Goal: Check status: Check status

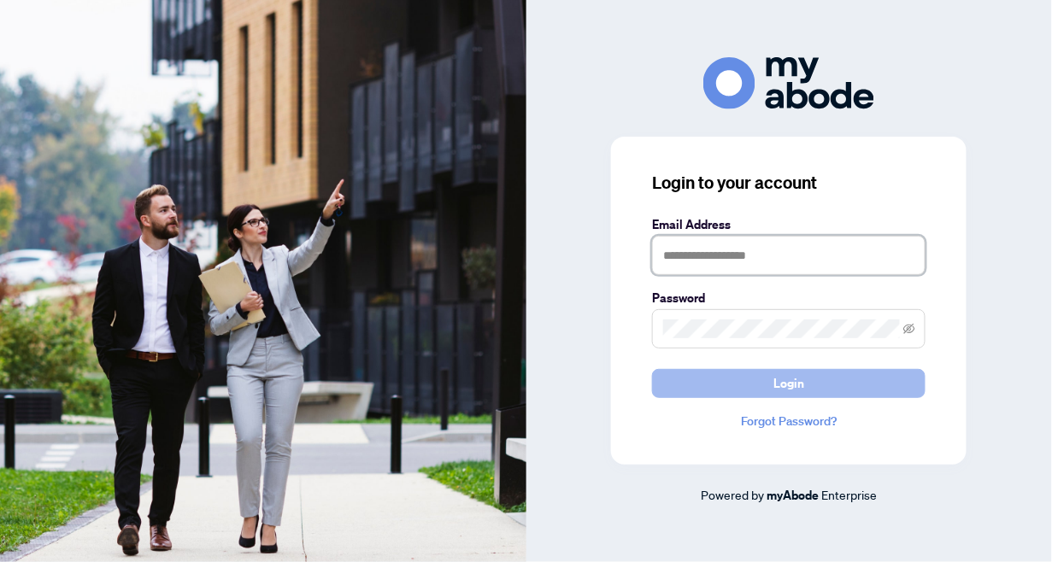
type input "**********"
click at [820, 377] on button "Login" at bounding box center [789, 383] width 274 height 29
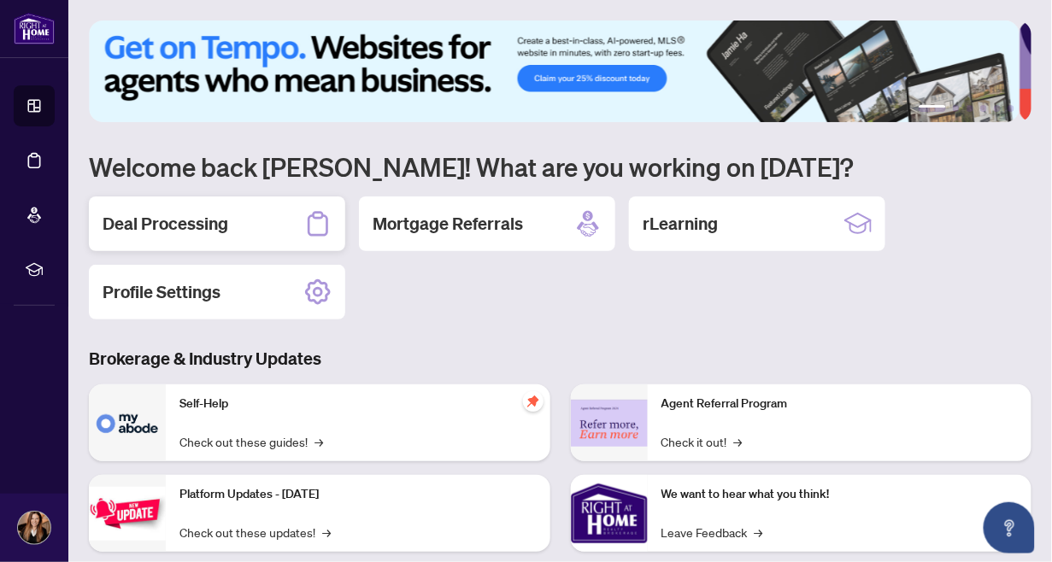
click at [273, 209] on div "Deal Processing" at bounding box center [217, 224] width 256 height 55
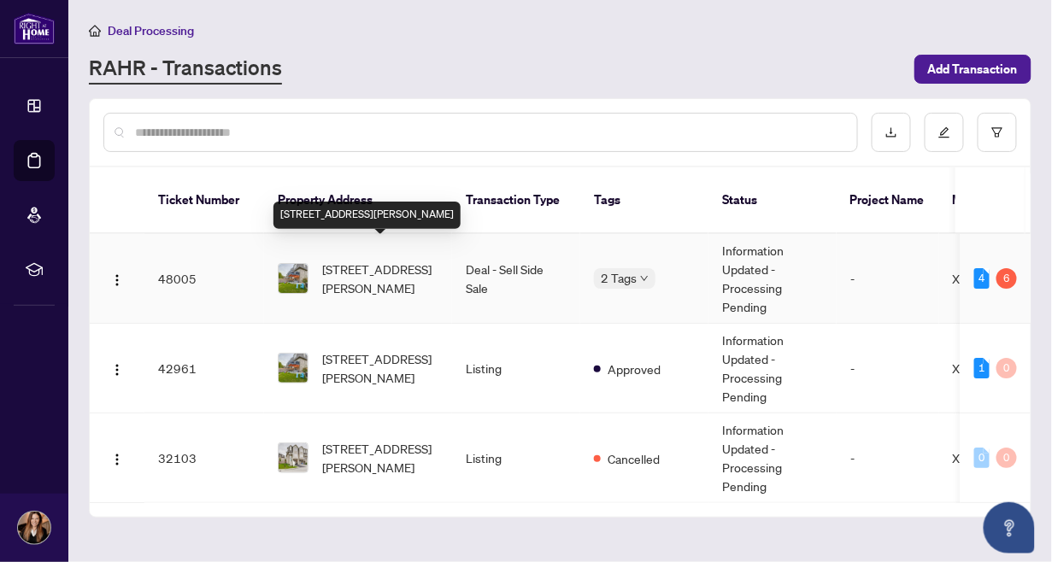
click at [373, 260] on span "[STREET_ADDRESS][PERSON_NAME]" at bounding box center [380, 279] width 116 height 38
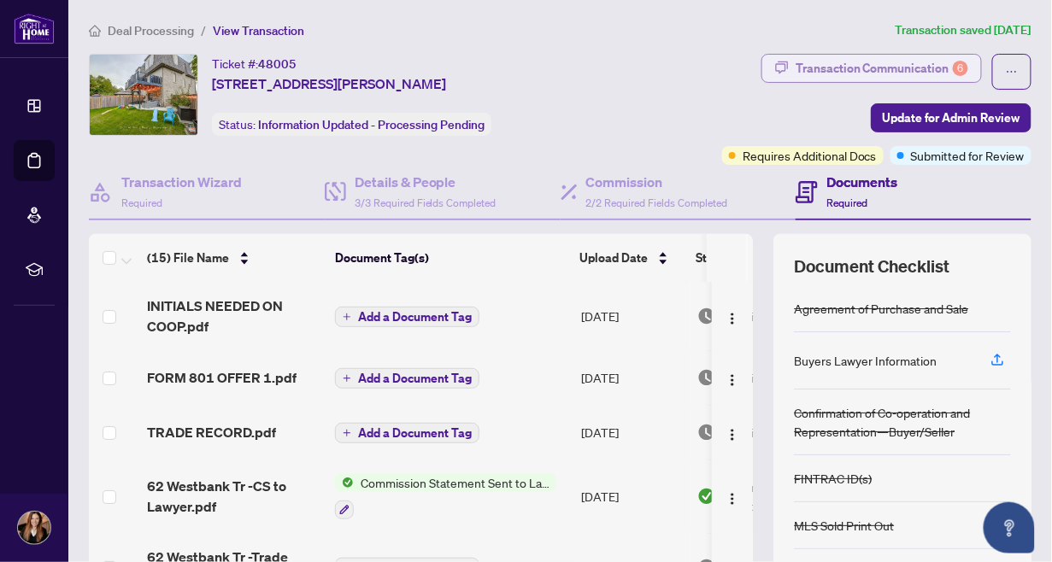
click at [848, 74] on div "Transaction Communication 6" at bounding box center [882, 68] width 173 height 27
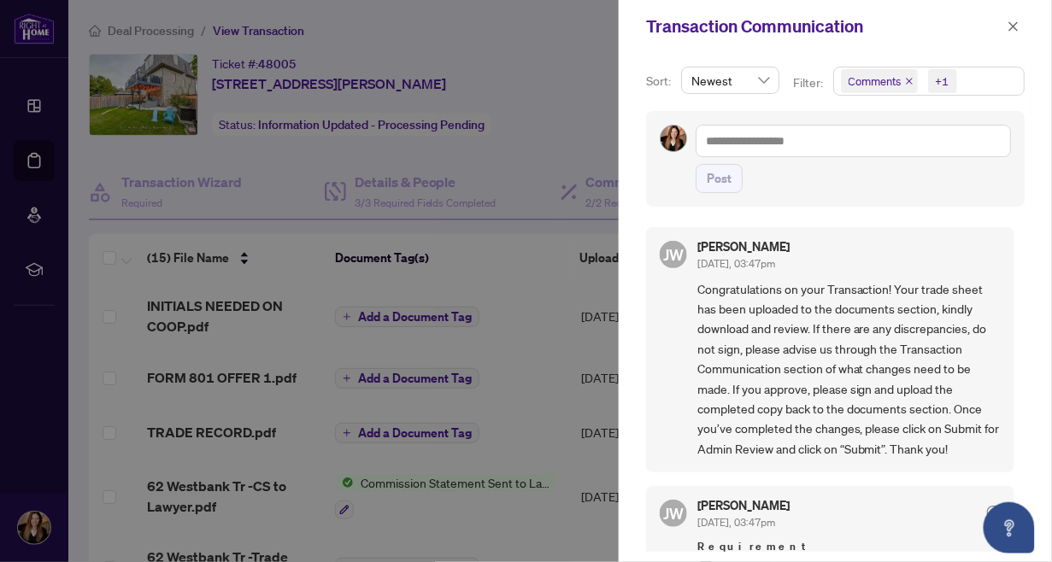
scroll to position [293, 0]
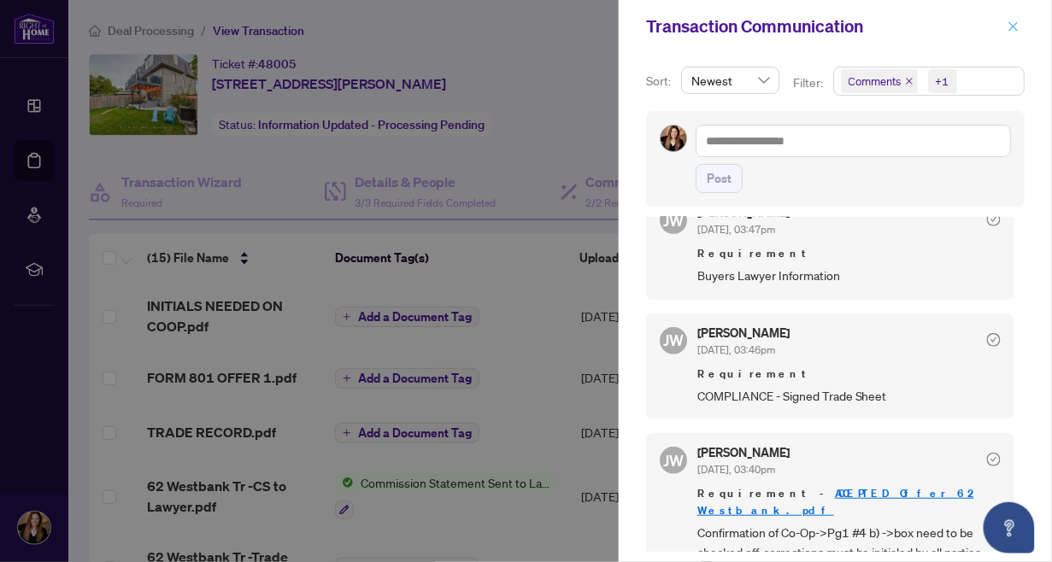
click at [1016, 22] on icon "close" at bounding box center [1014, 27] width 12 height 12
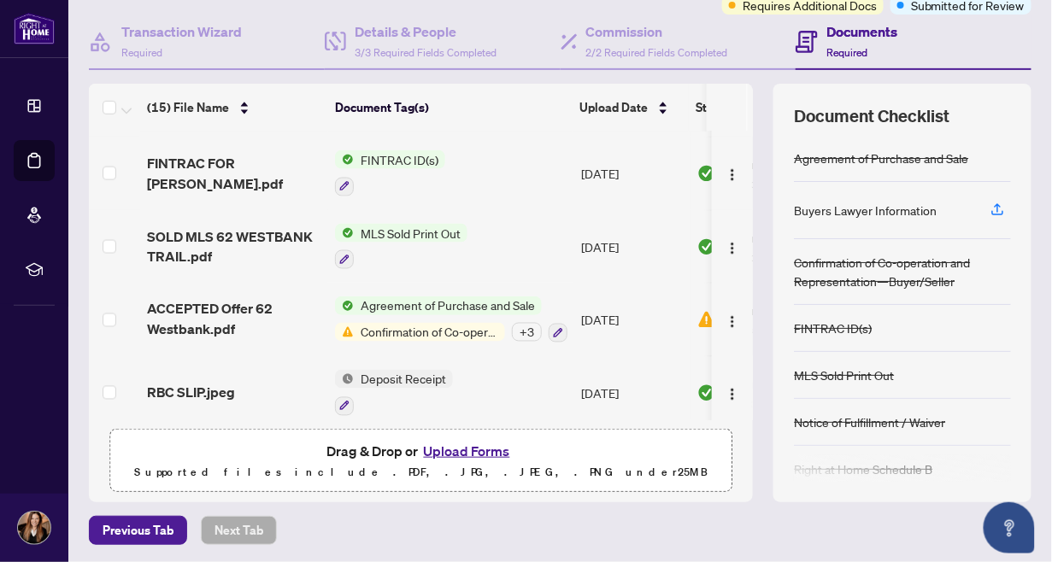
scroll to position [497, 0]
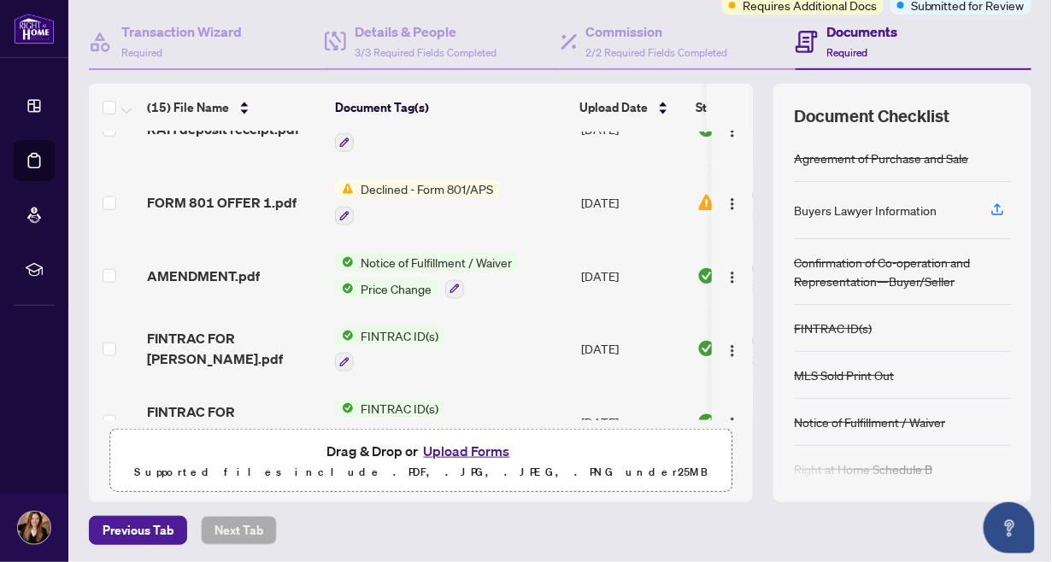
click at [421, 183] on span "Declined - Form 801/APS" at bounding box center [427, 189] width 146 height 19
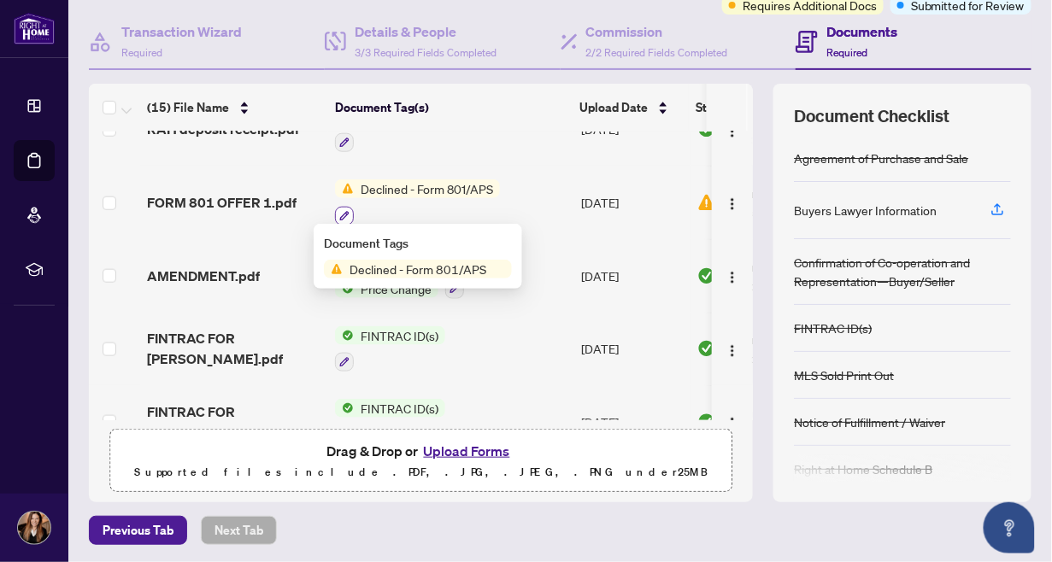
click at [338, 207] on button "button" at bounding box center [344, 216] width 19 height 19
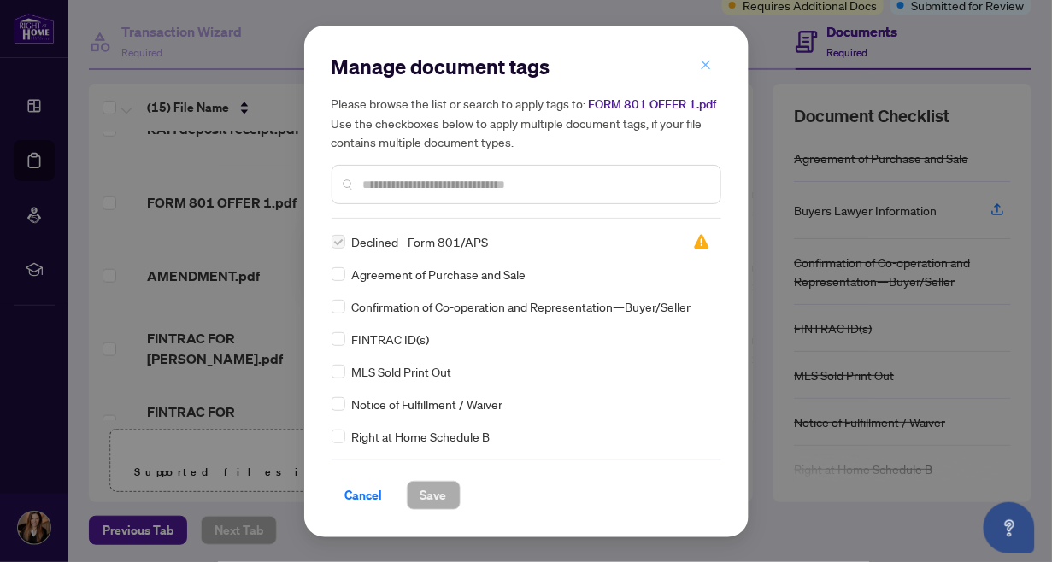
click at [706, 59] on span "button" at bounding box center [706, 65] width 12 height 27
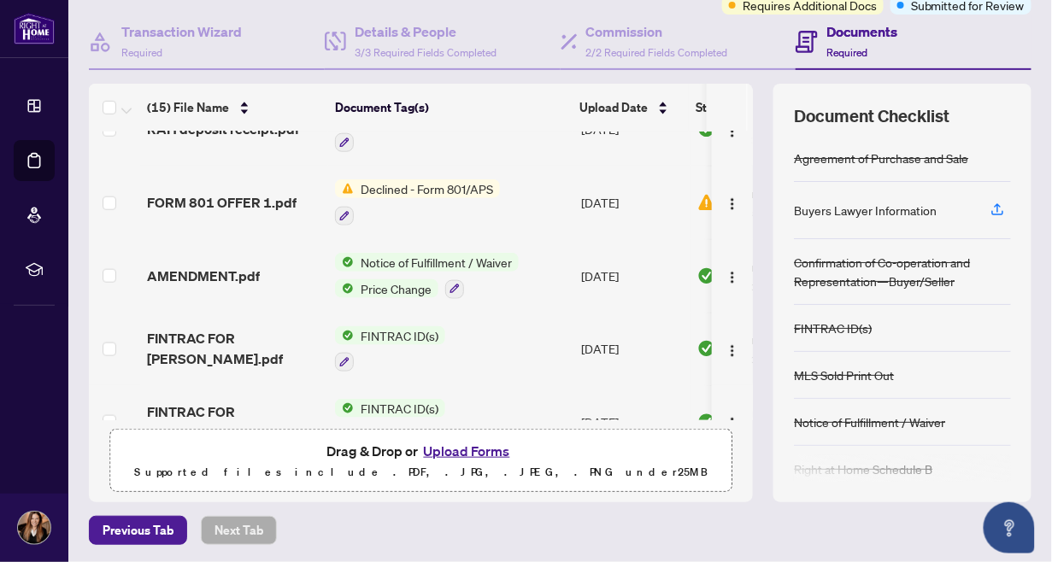
scroll to position [0, 0]
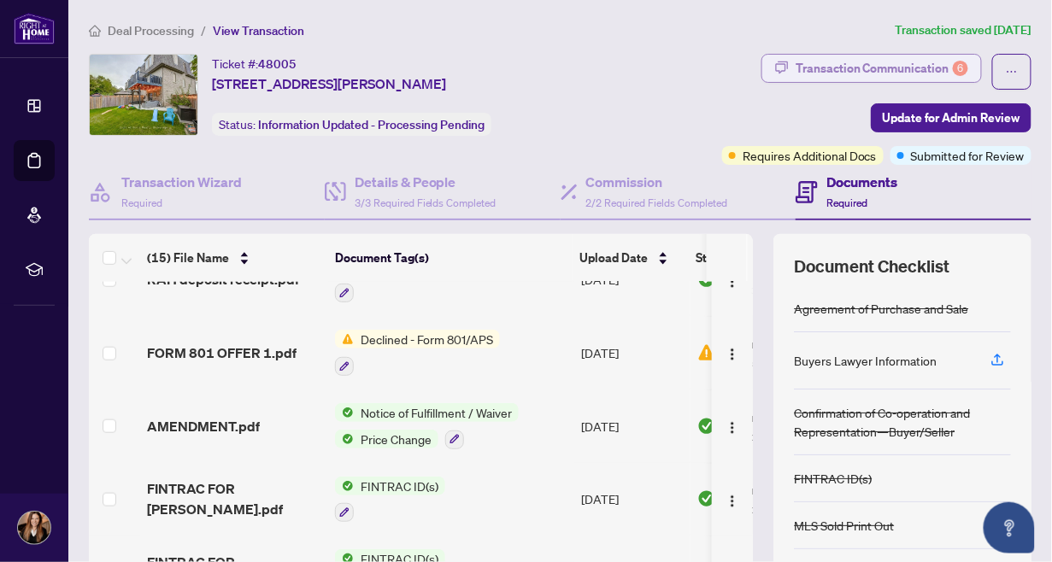
click at [873, 57] on div "Transaction Communication 6" at bounding box center [882, 68] width 173 height 27
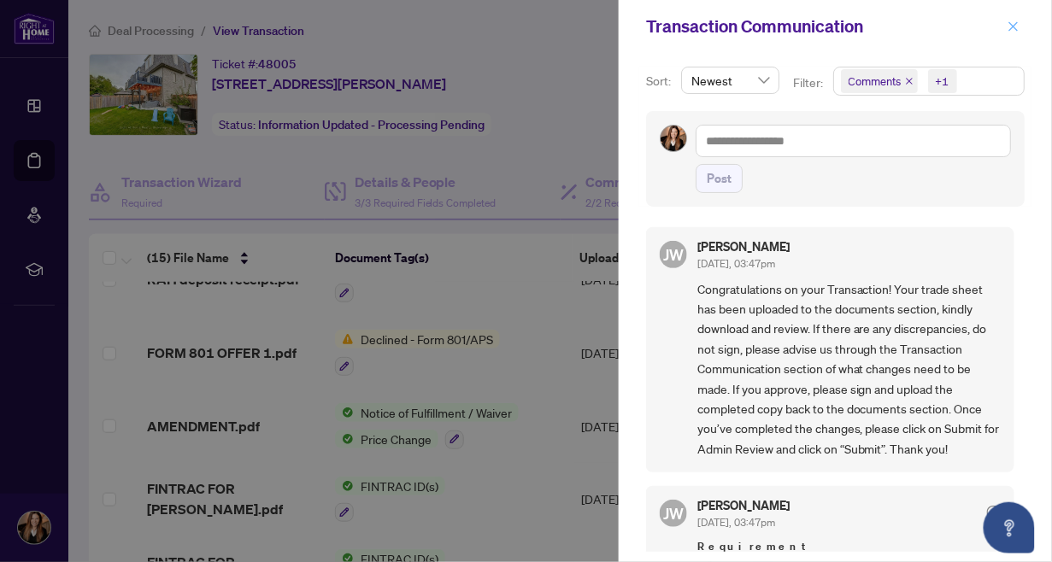
click at [1016, 26] on icon "close" at bounding box center [1014, 27] width 12 height 12
